Goal: Information Seeking & Learning: Learn about a topic

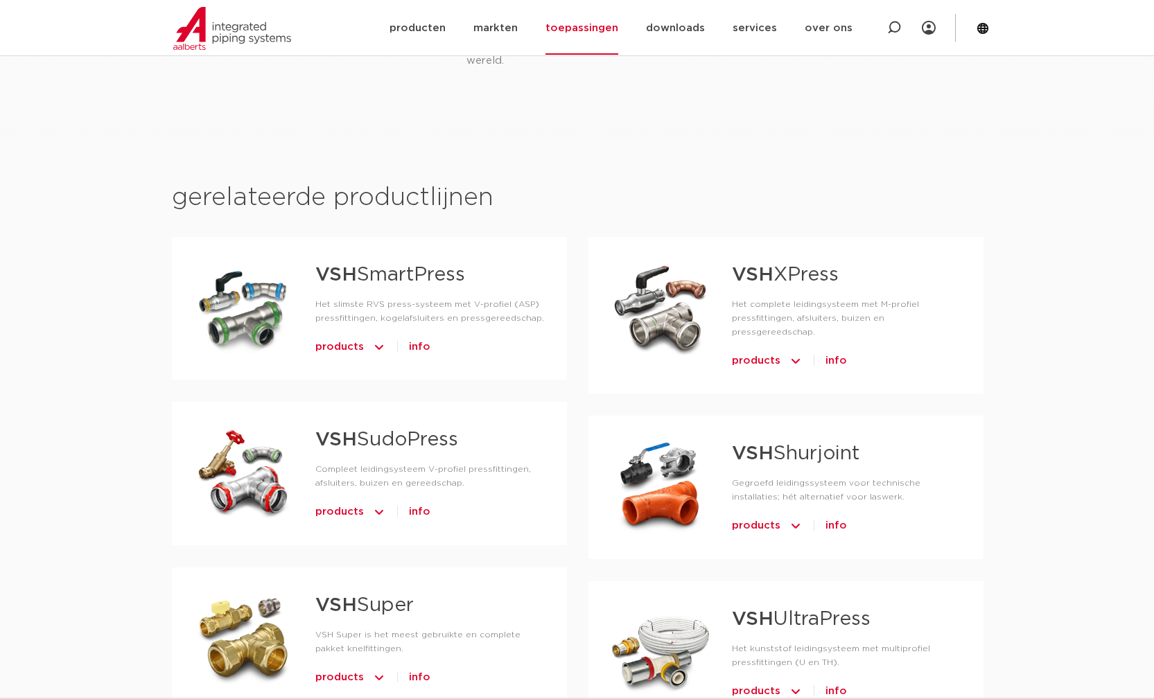
scroll to position [619, 0]
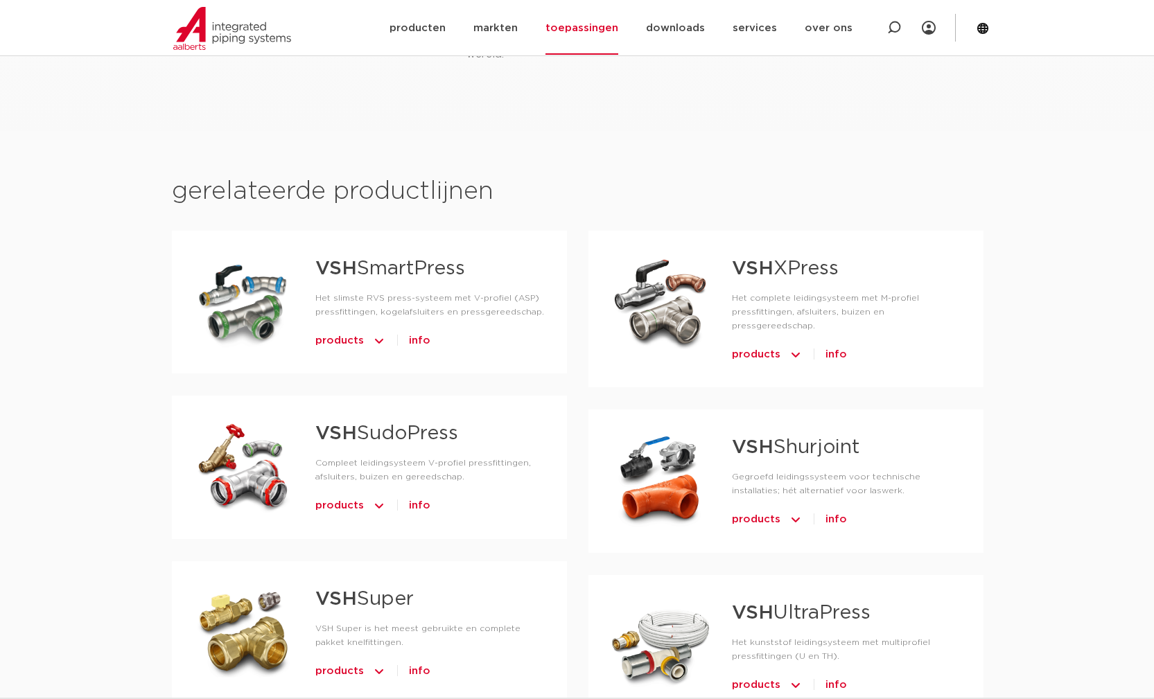
click at [772, 344] on span "products" at bounding box center [756, 355] width 49 height 22
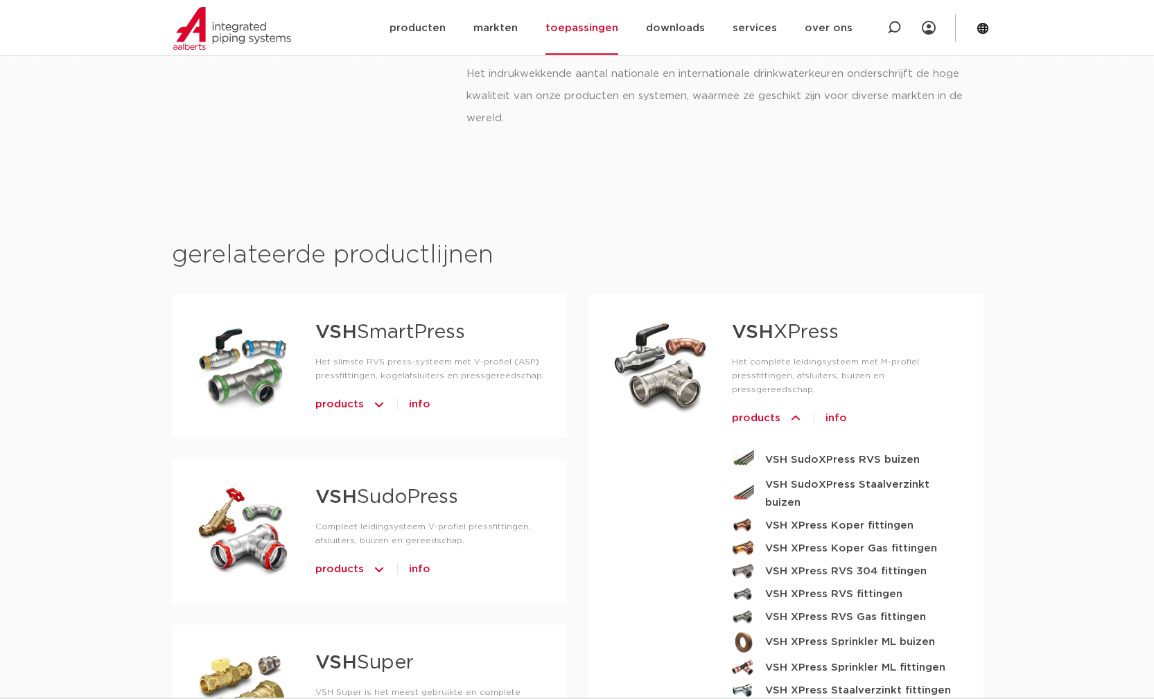
scroll to position [533, 0]
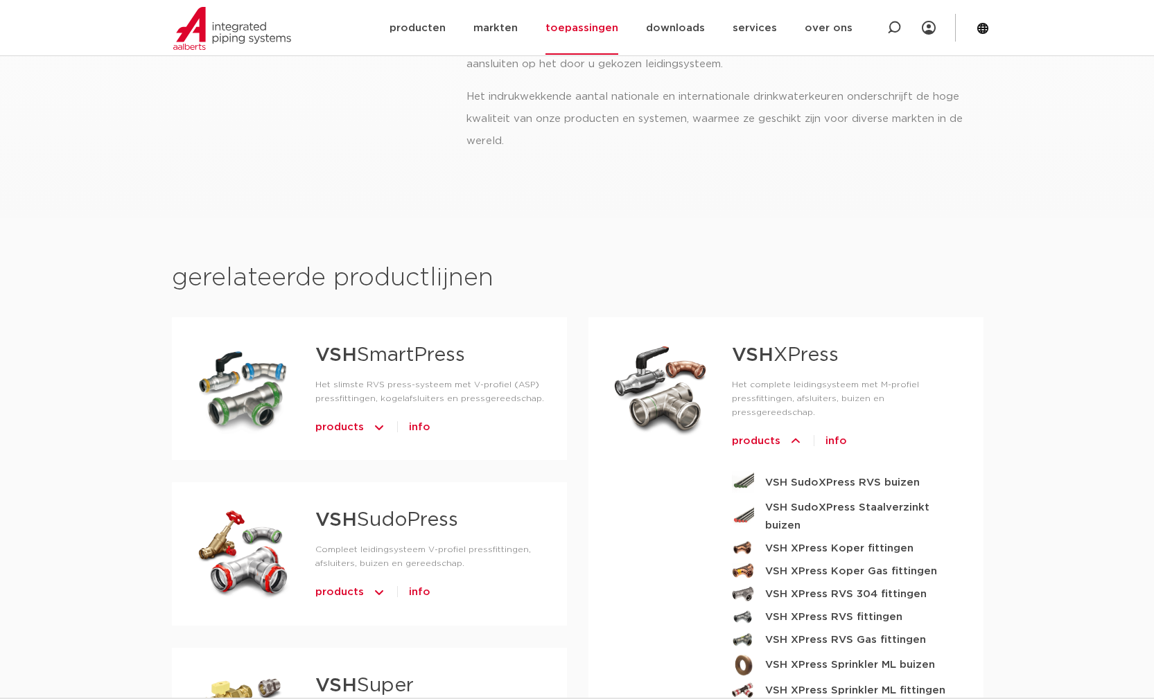
click at [834, 430] on span "info" at bounding box center [835, 441] width 21 height 22
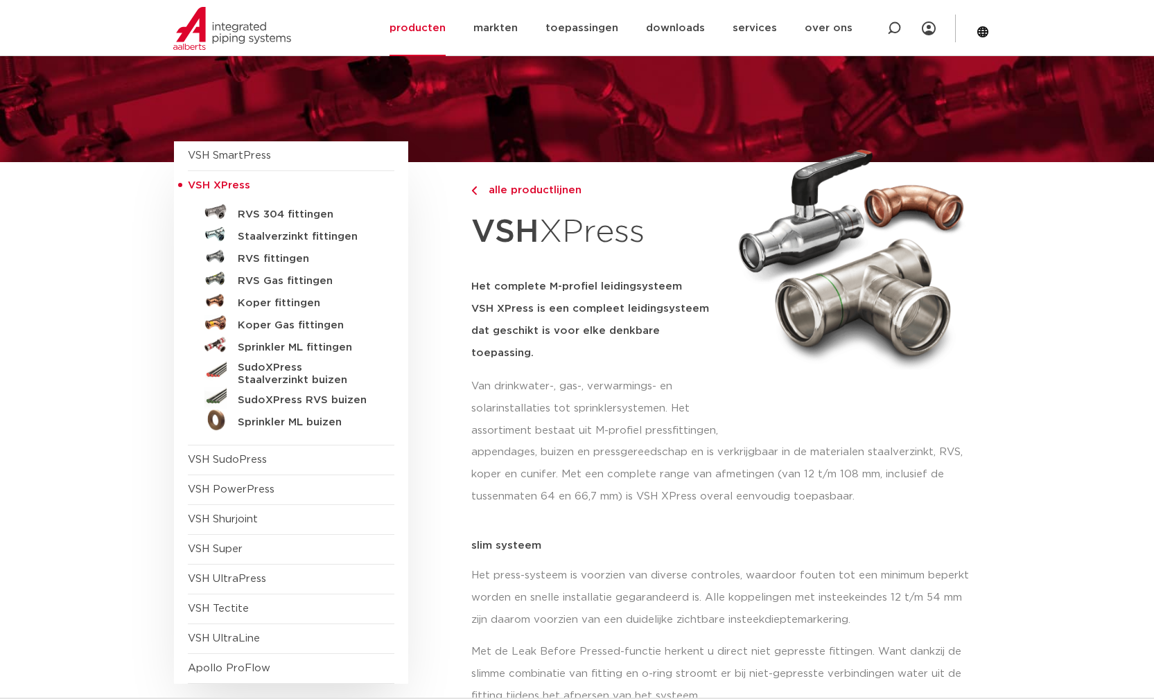
scroll to position [37, 0]
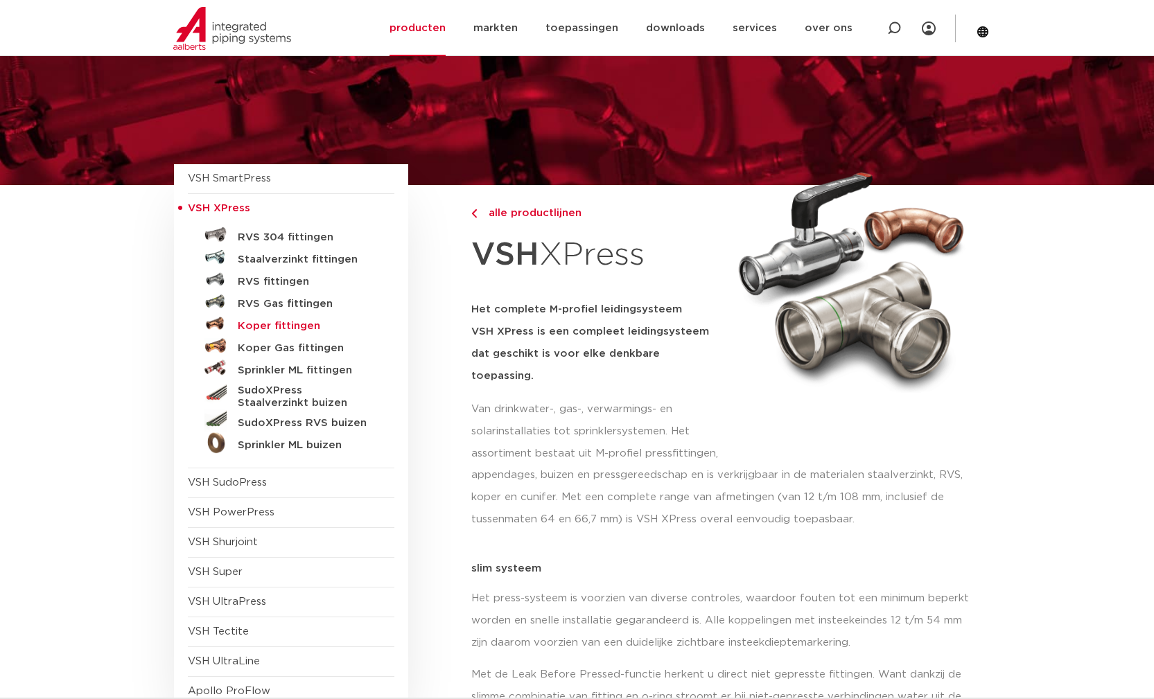
click at [277, 322] on h5 "Koper fittingen" at bounding box center [306, 326] width 137 height 12
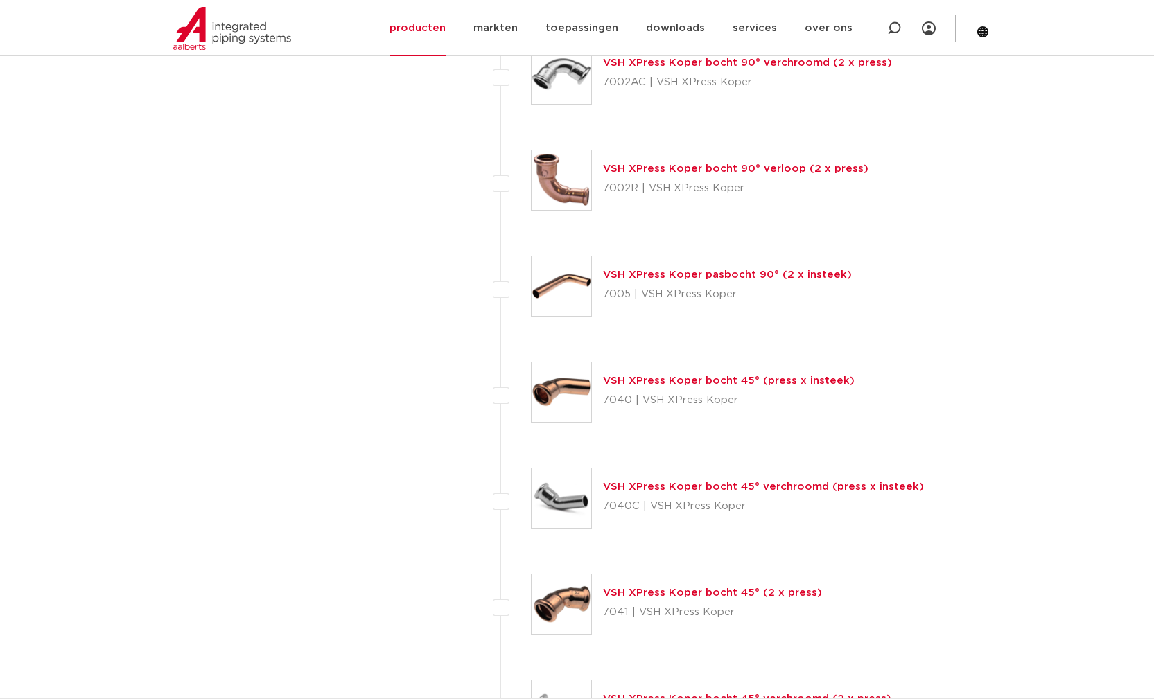
scroll to position [2930, 0]
click at [511, 380] on li "VSH XPress Koper bocht 45° (press x insteek) 7040 | VSH XPress Koper" at bounding box center [730, 391] width 461 height 106
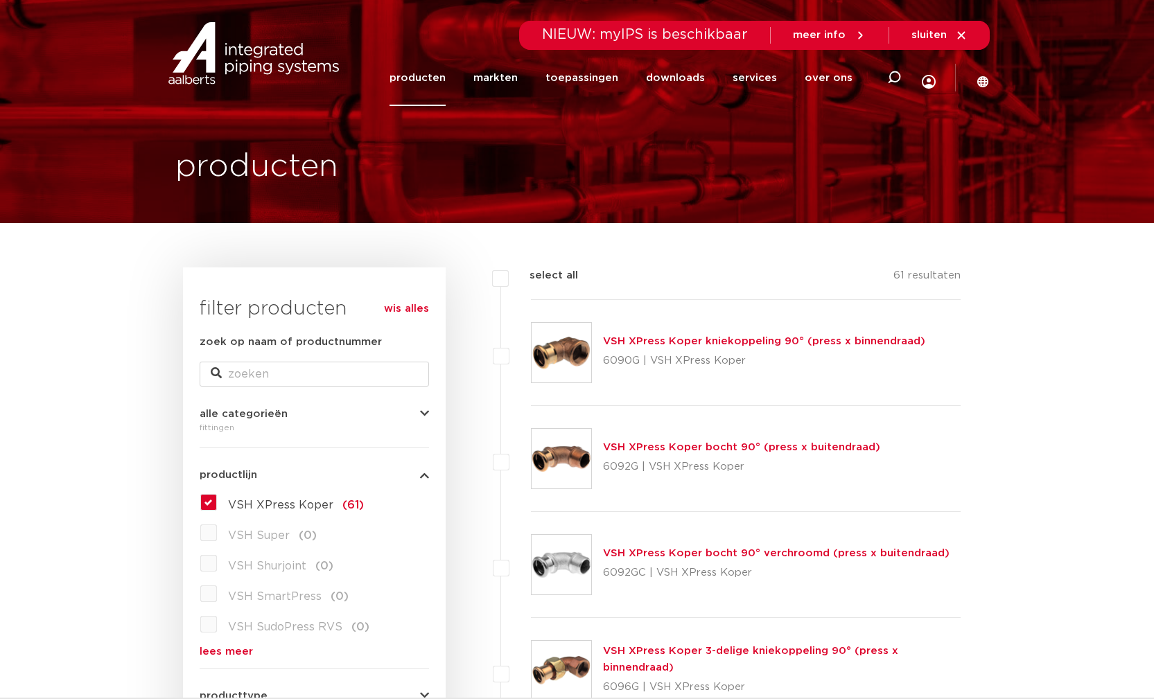
scroll to position [0, 0]
click at [511, 380] on li "VSH XPress Koper kniekoppeling 90° (press x binnendraad) 6090G | VSH XPress Kop…" at bounding box center [730, 353] width 461 height 106
click at [256, 53] on img at bounding box center [253, 53] width 177 height 62
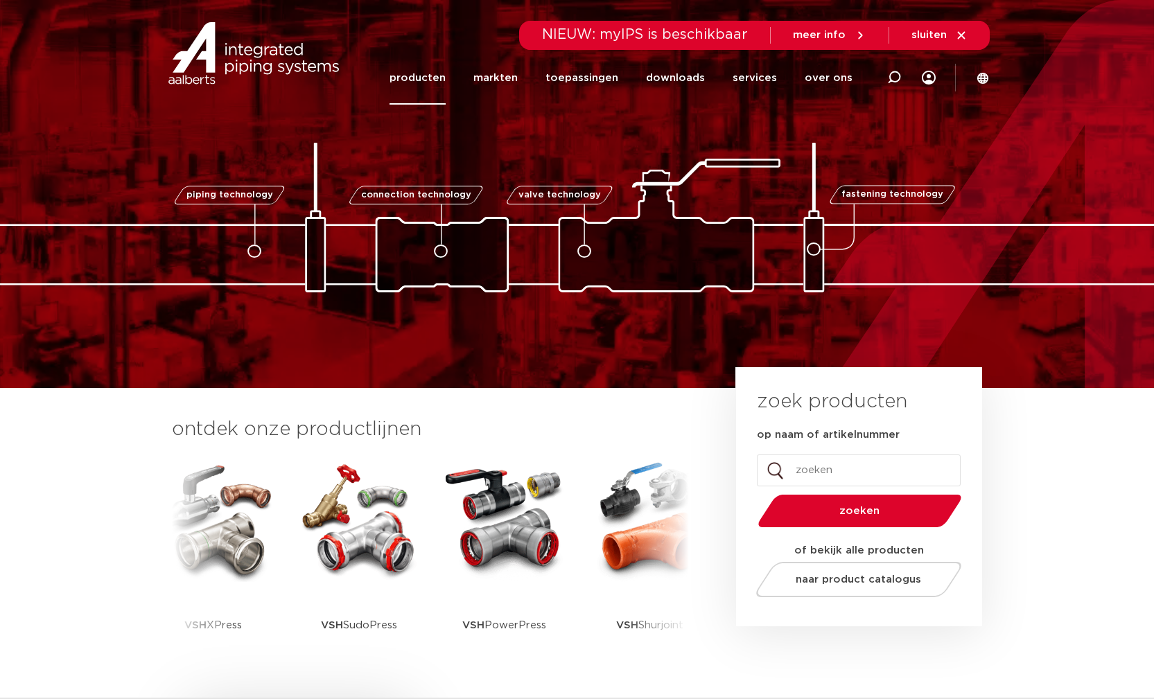
click at [416, 77] on link "producten" at bounding box center [417, 77] width 56 height 53
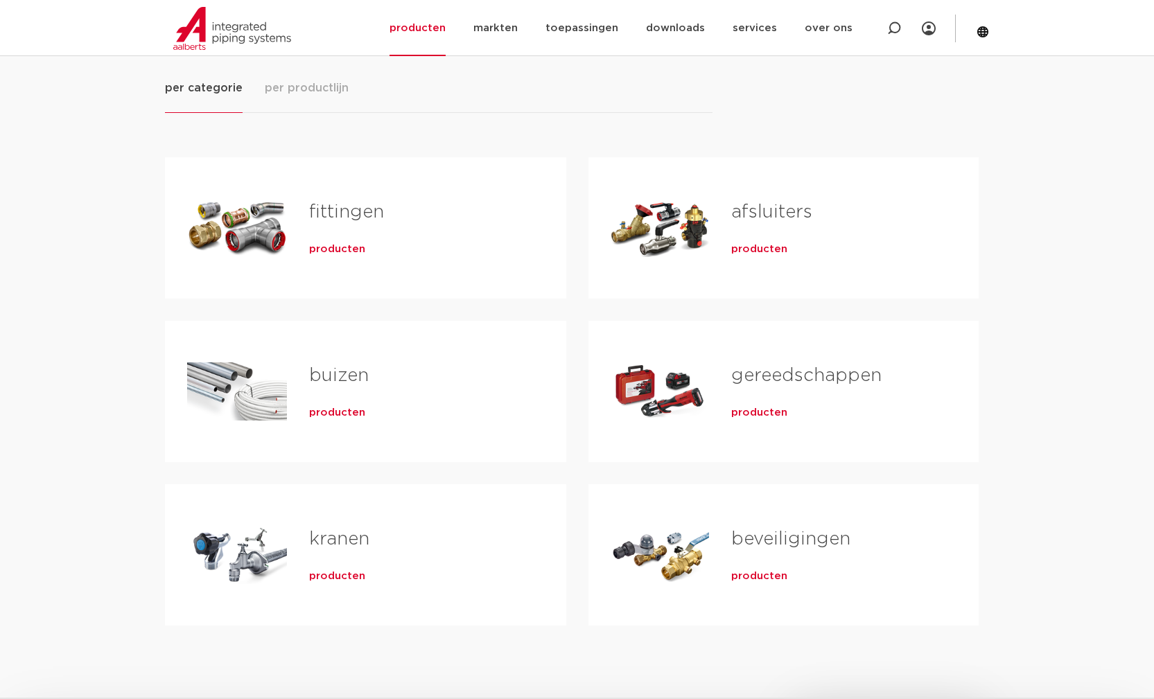
scroll to position [191, 0]
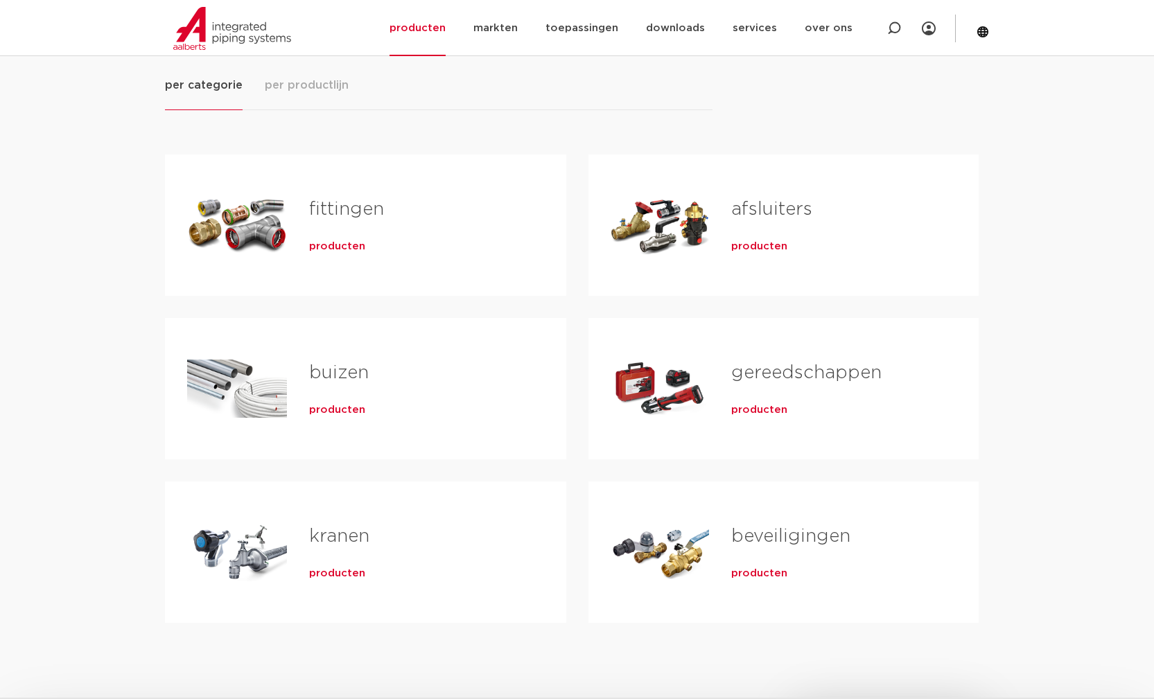
click at [326, 410] on span "producten" at bounding box center [337, 410] width 56 height 14
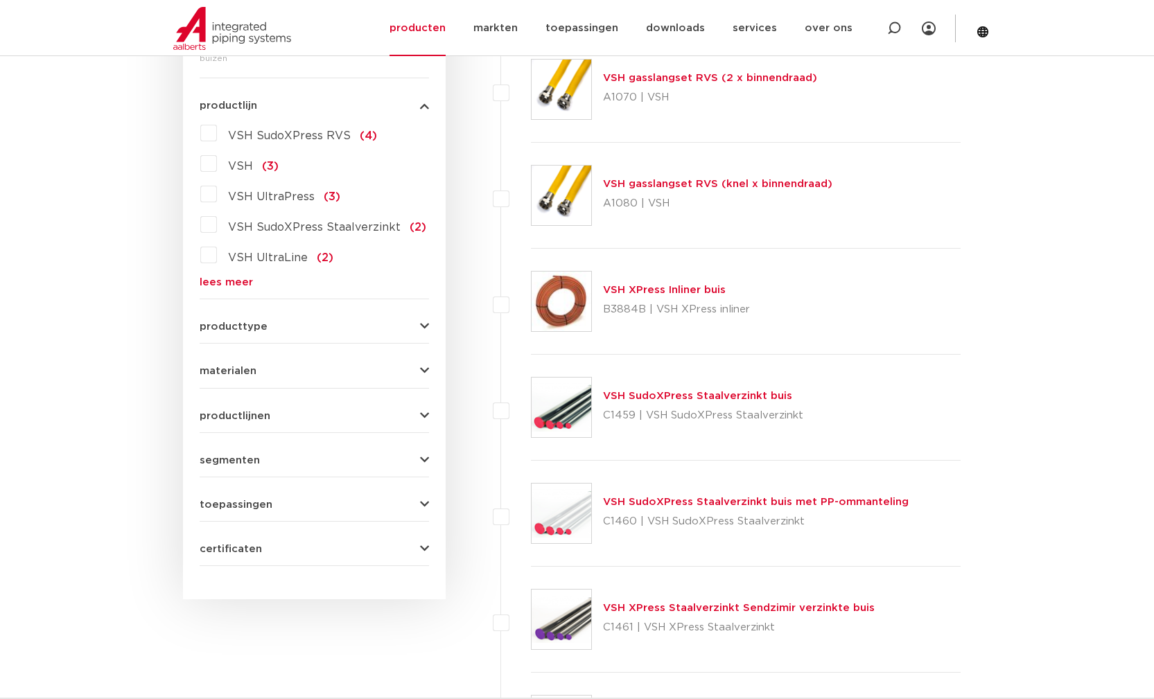
scroll to position [301, 0]
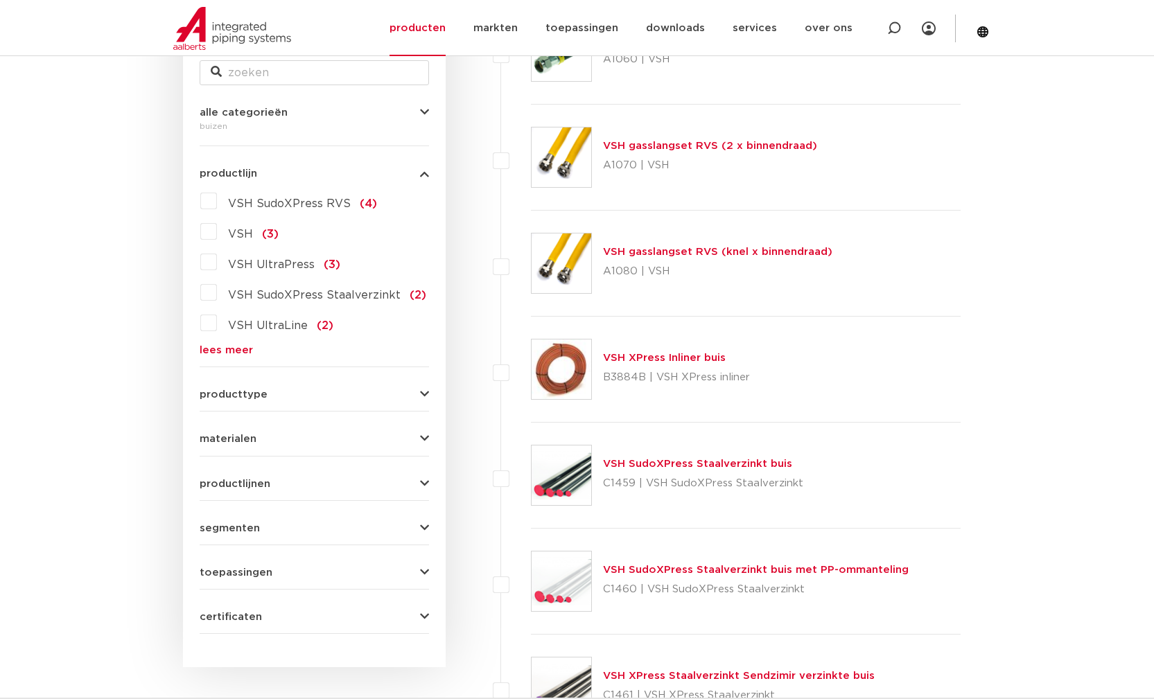
click at [653, 354] on link "VSH XPress Inliner buis" at bounding box center [664, 358] width 123 height 10
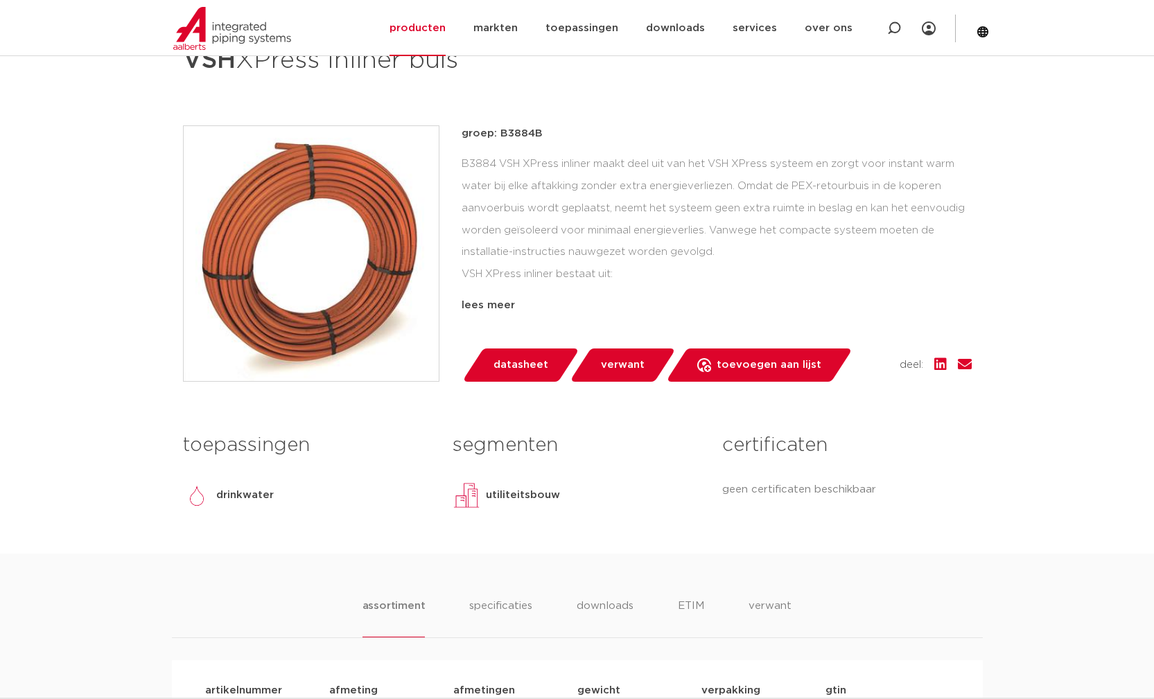
scroll to position [216, 0]
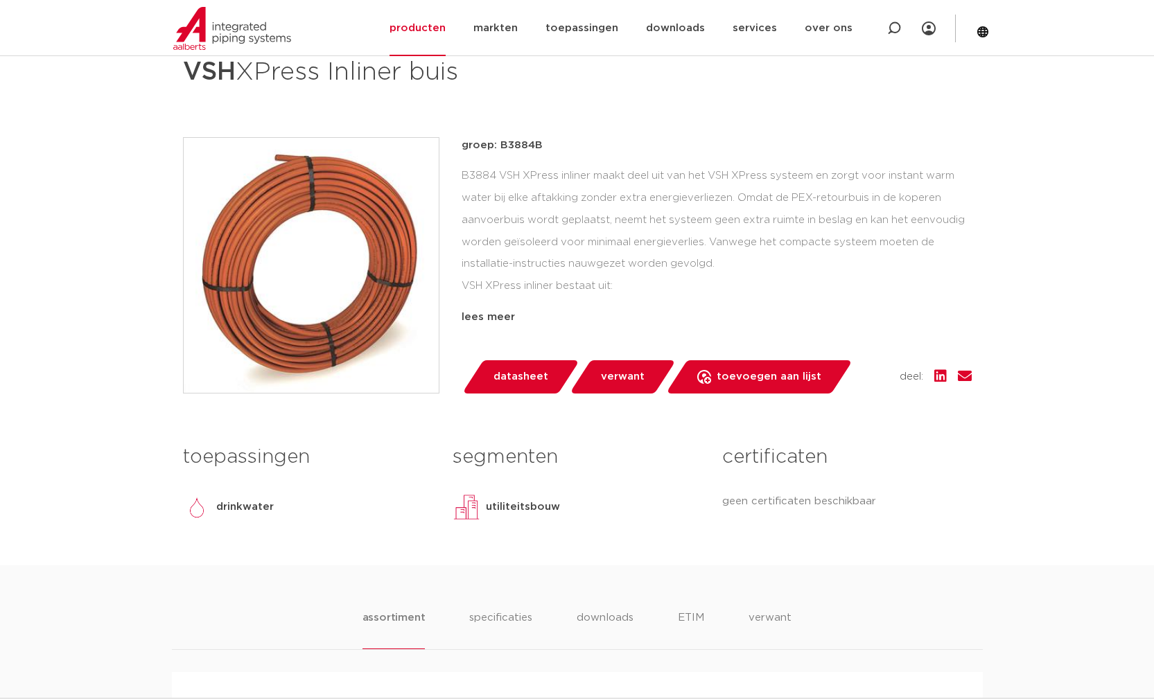
click at [539, 388] on link "datasheet" at bounding box center [520, 376] width 118 height 33
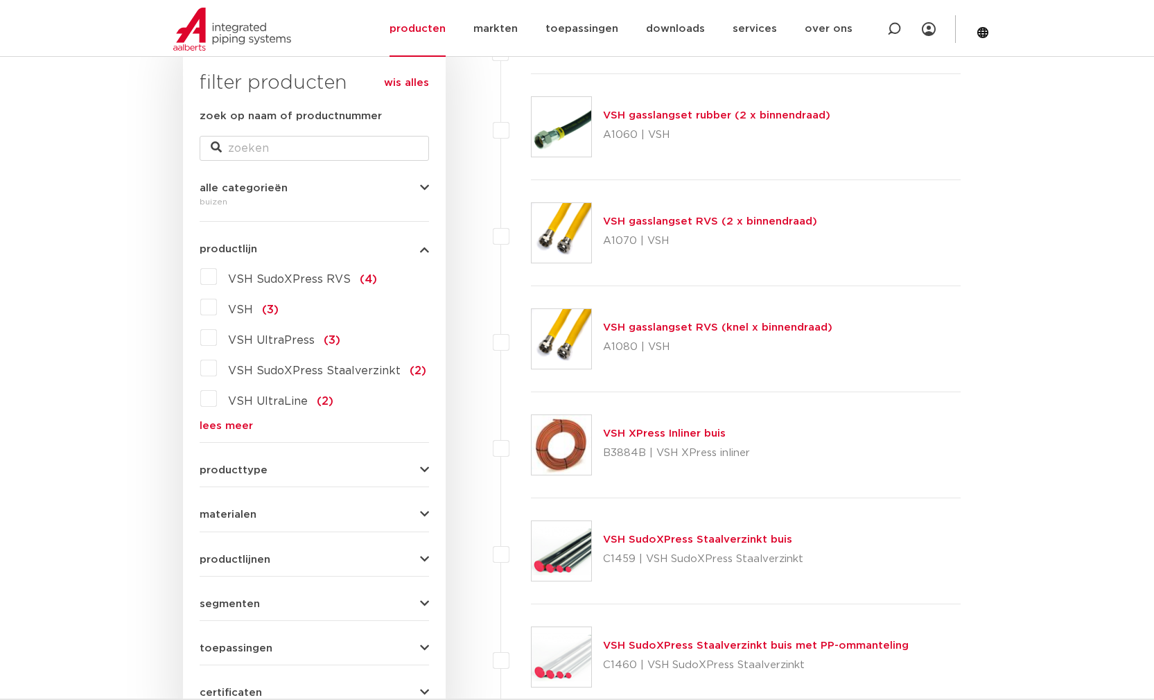
scroll to position [227, 0]
